Goal: Use online tool/utility

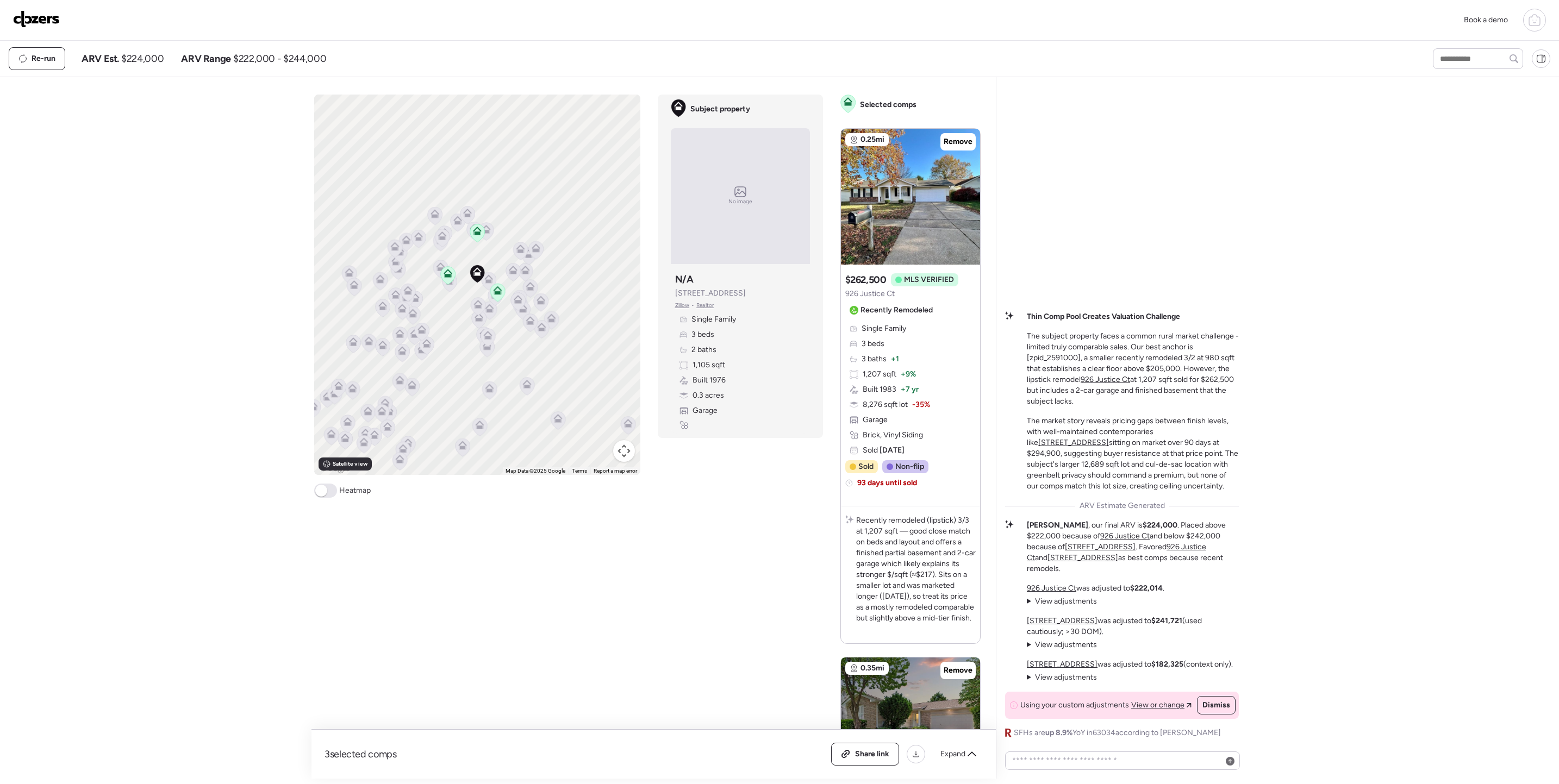
click at [32, 22] on img at bounding box center [36, 19] width 47 height 17
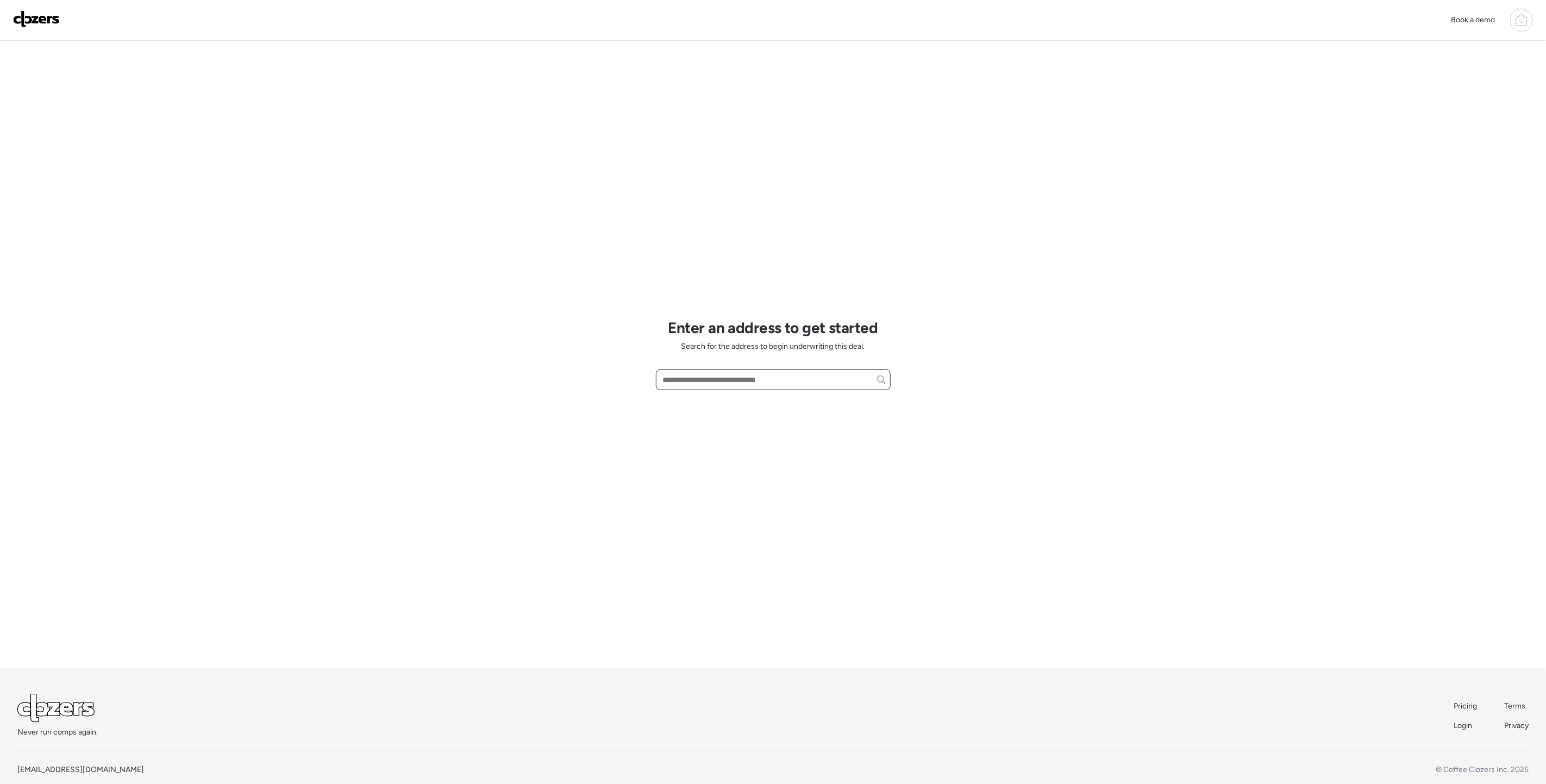
click at [690, 382] on input "text" at bounding box center [773, 379] width 225 height 15
click at [731, 398] on span "515 Crestvale Dr, Saint Louis, MO, 63119" at bounding box center [696, 400] width 70 height 11
type input "**********"
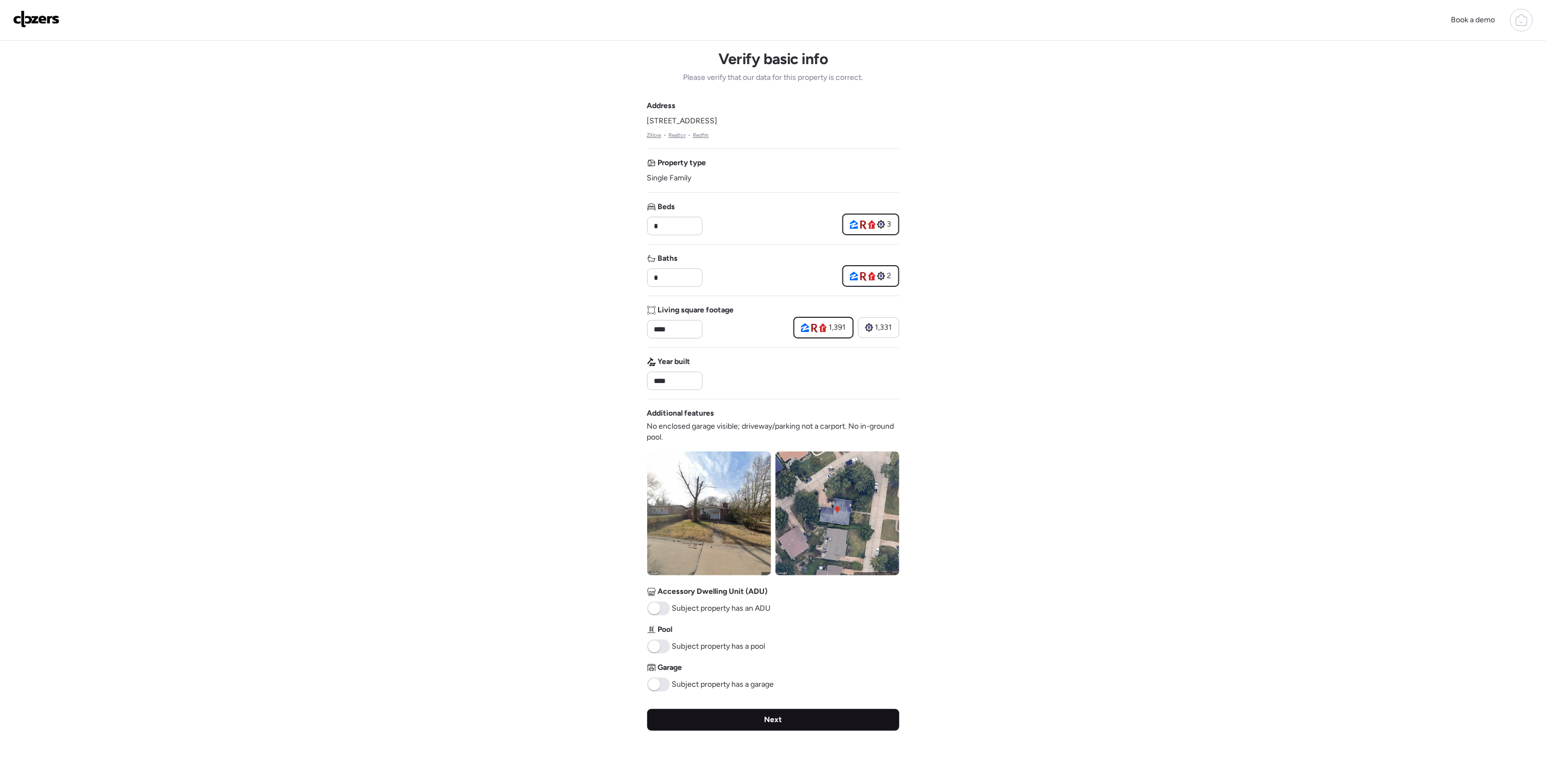
click at [772, 718] on span "Next" at bounding box center [773, 719] width 18 height 11
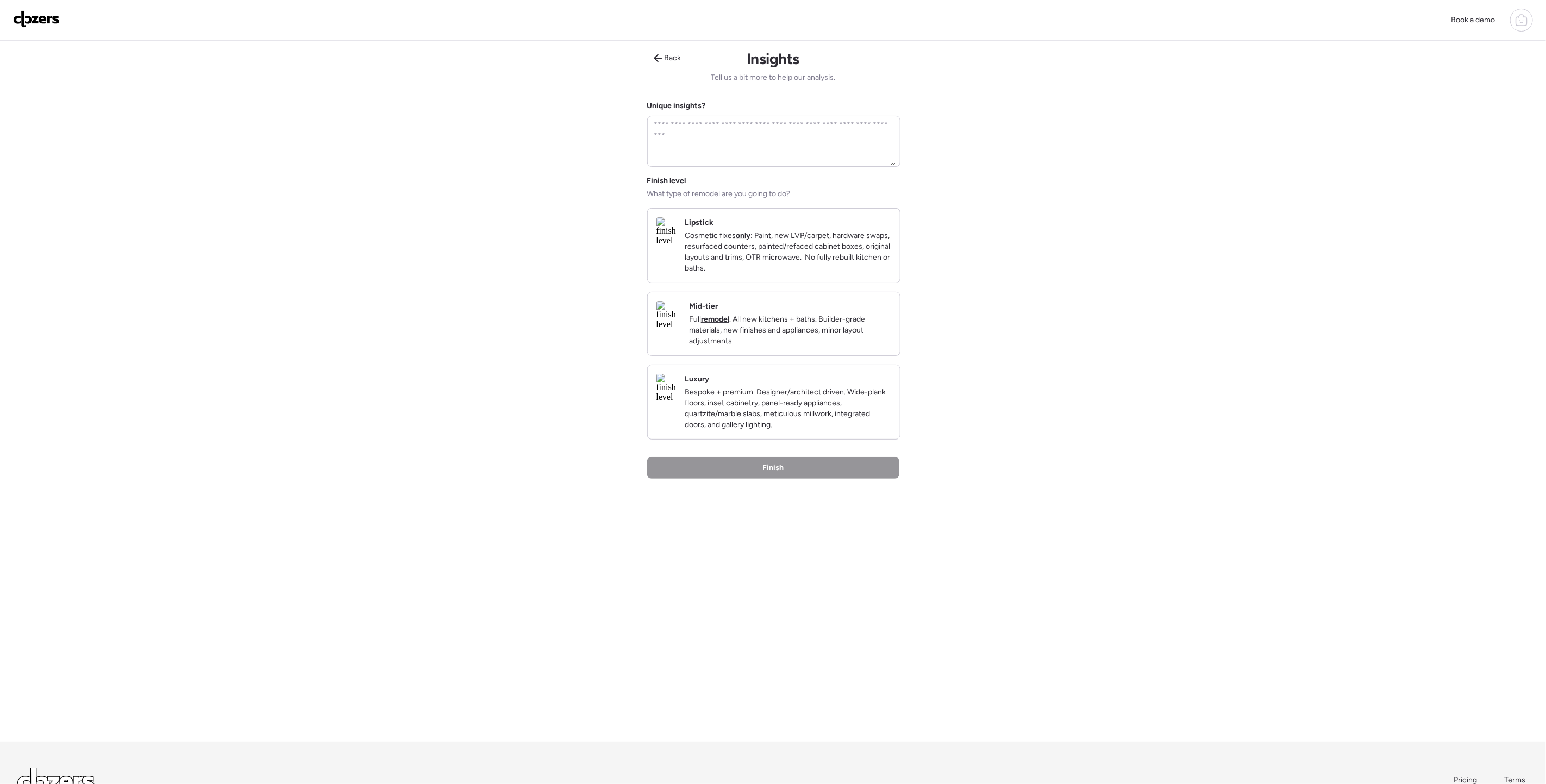
click at [778, 419] on p "Bespoke + premium. Designer/architect driven. Wide-plank floors, inset cabinetr…" at bounding box center [788, 408] width 206 height 43
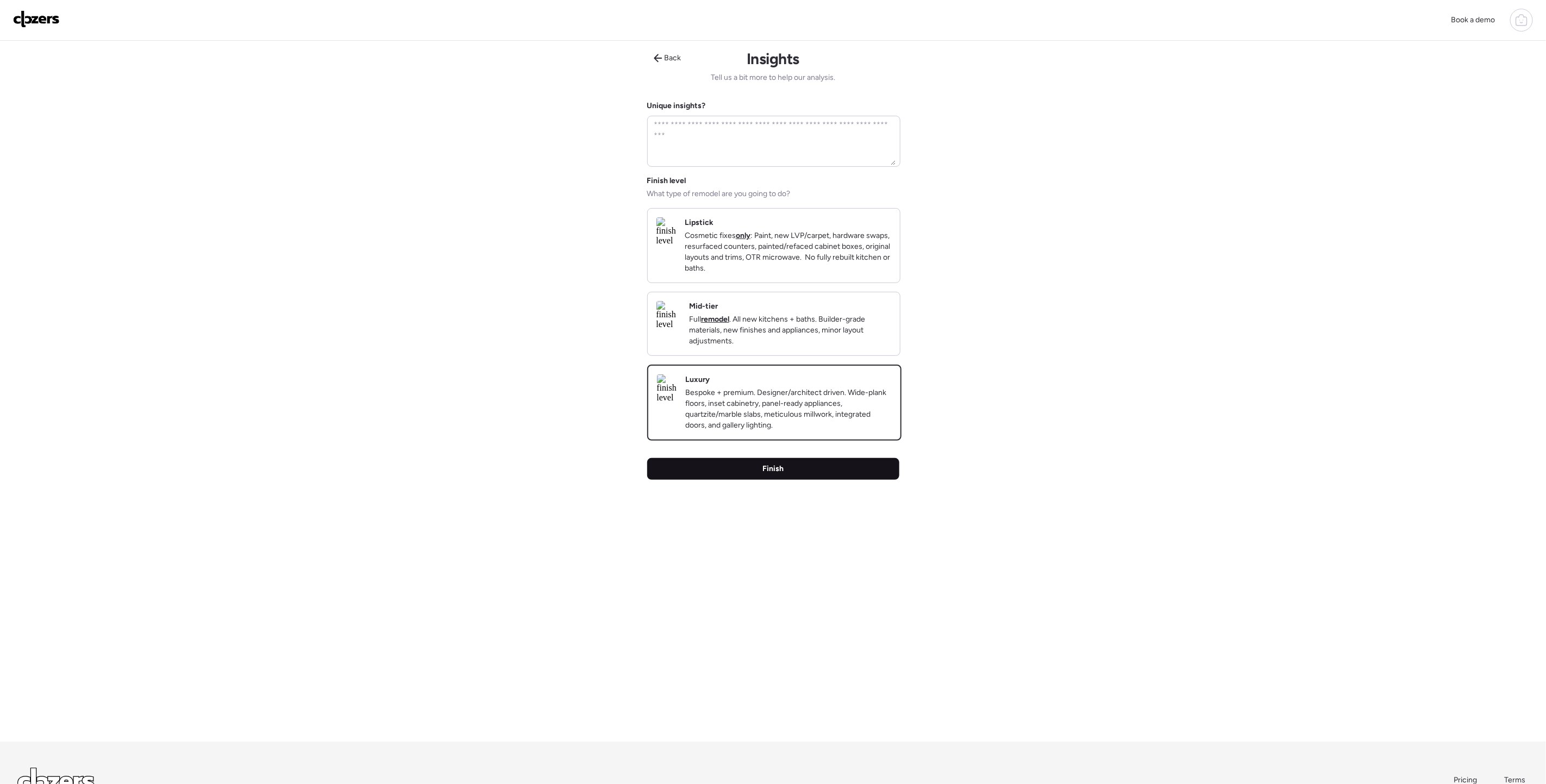
click at [773, 480] on div "Finish" at bounding box center [773, 469] width 252 height 22
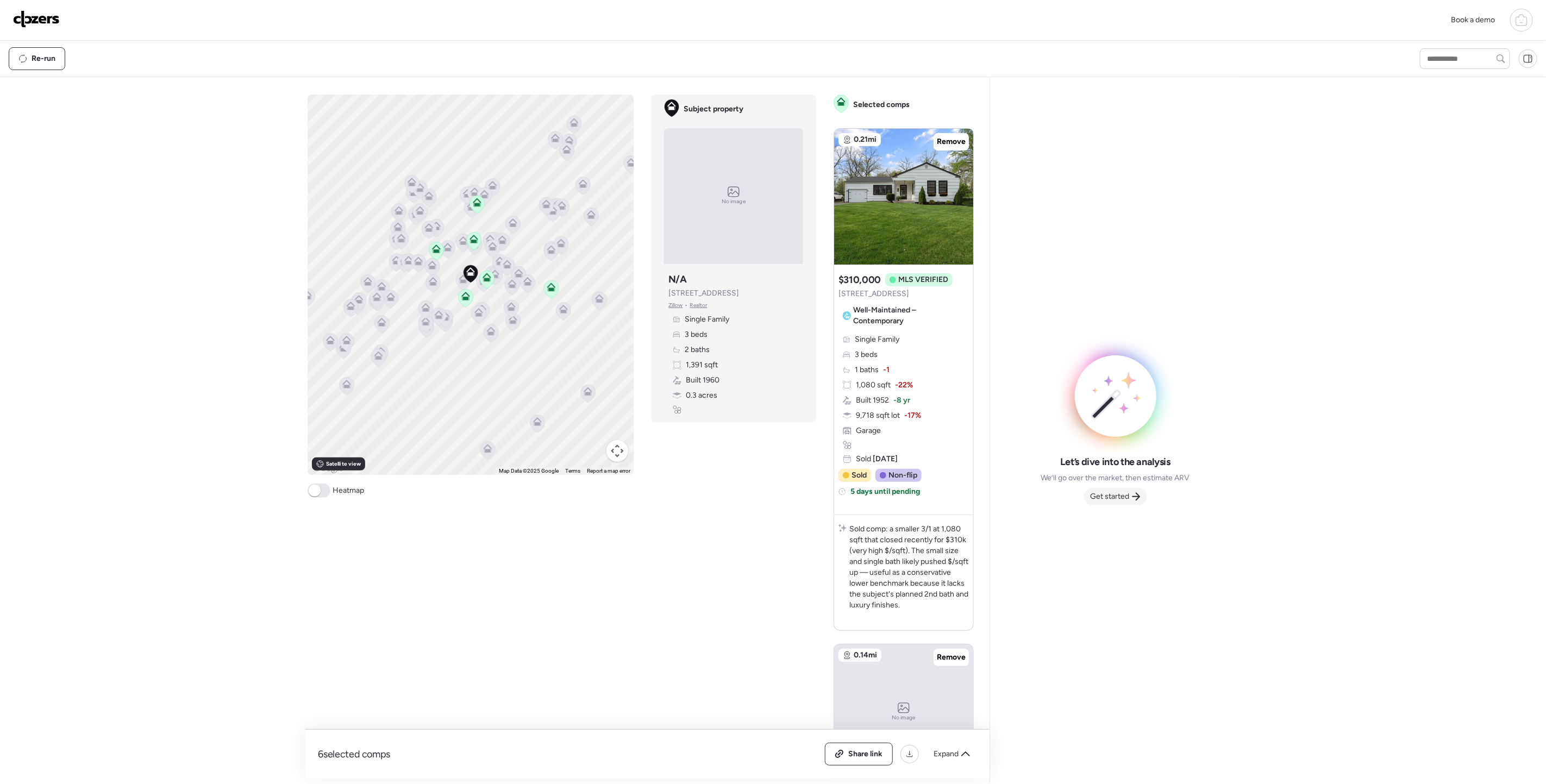
click at [1109, 499] on span "Get started" at bounding box center [1110, 497] width 39 height 11
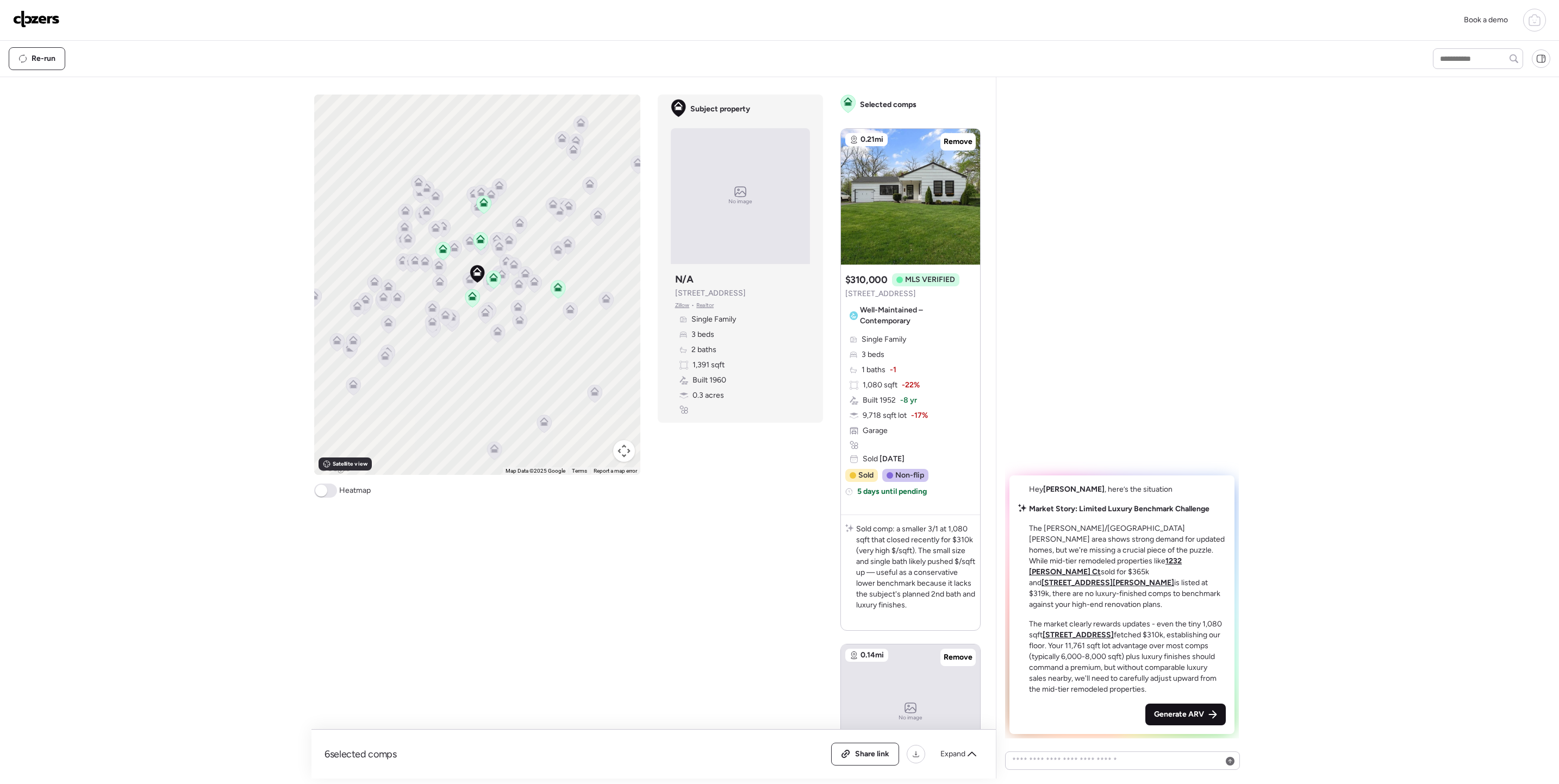
click at [1174, 723] on div "Generate ARV" at bounding box center [1185, 714] width 81 height 22
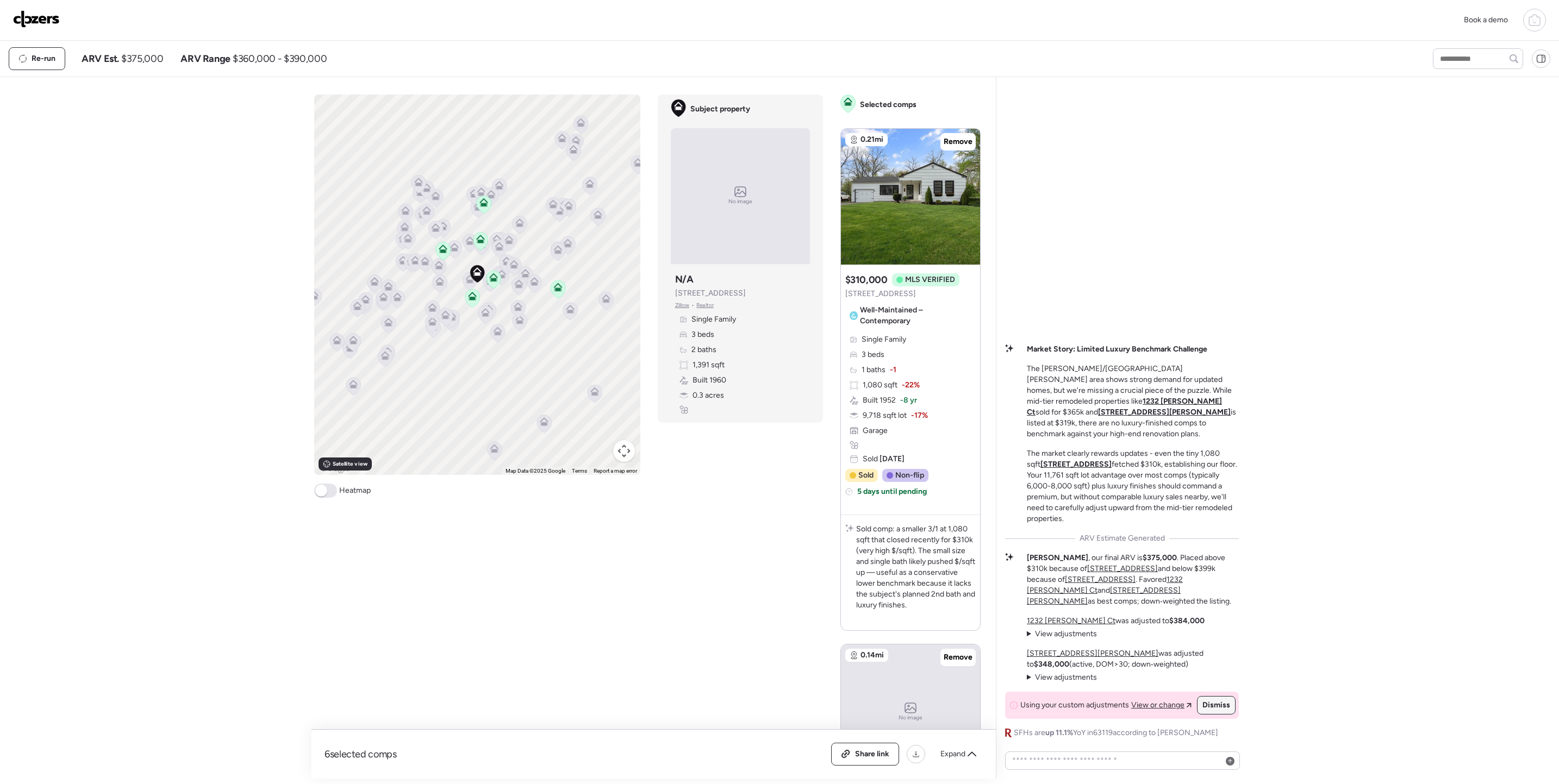
click at [1223, 703] on span "Dismiss" at bounding box center [1216, 705] width 28 height 11
